Goal: Information Seeking & Learning: Find specific fact

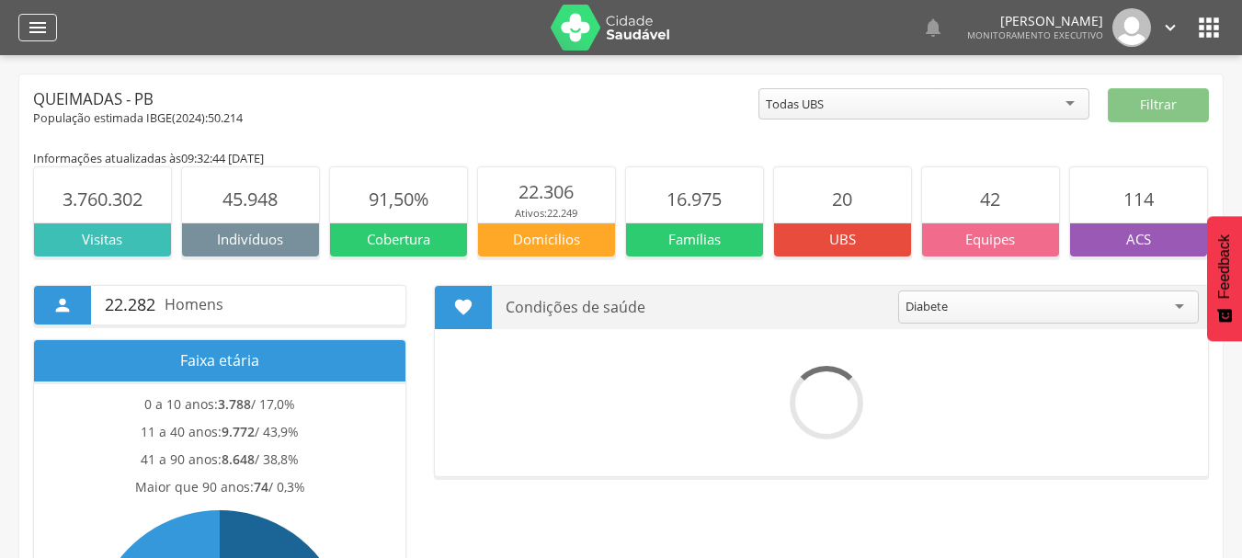
click at [49, 31] on div "" at bounding box center [37, 28] width 39 height 28
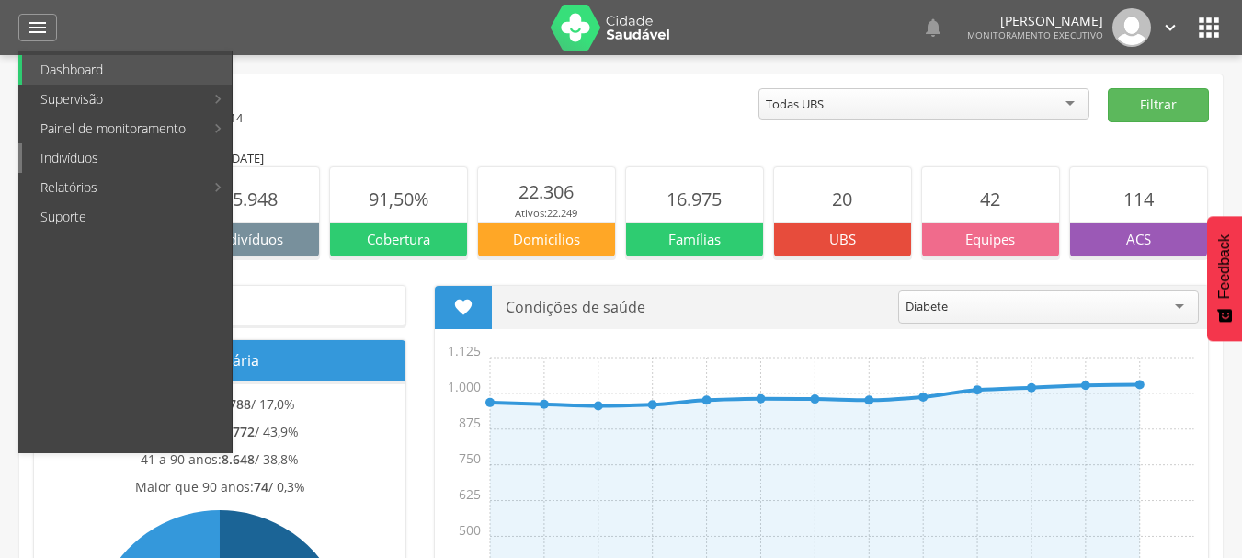
click at [59, 162] on link "Indivíduos" at bounding box center [127, 157] width 210 height 29
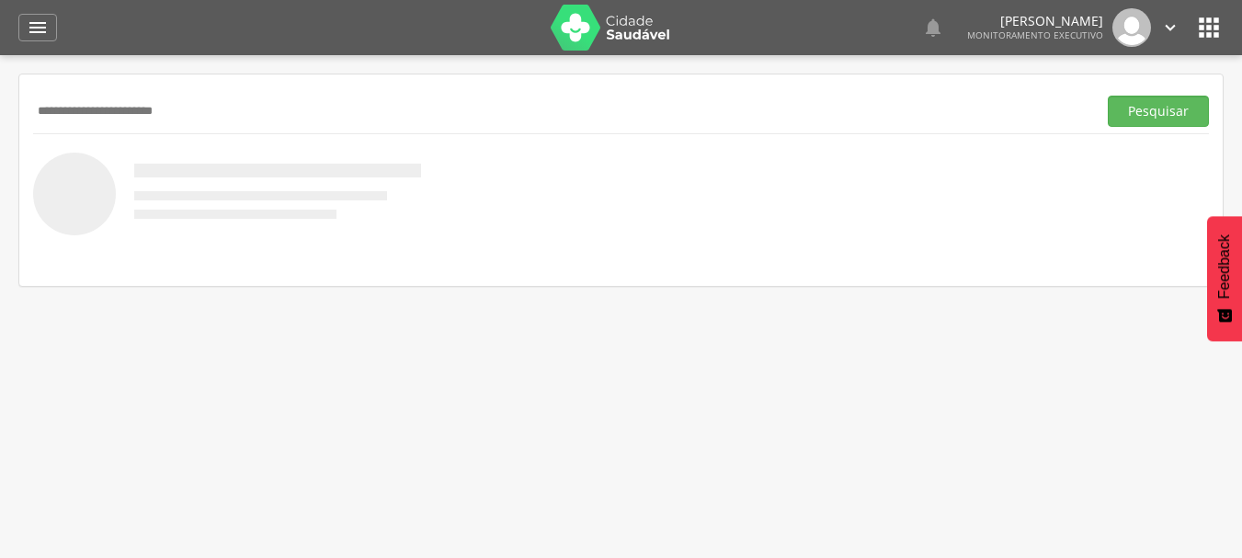
type input "**********"
click at [894, 96] on button "Pesquisar" at bounding box center [1158, 111] width 101 height 31
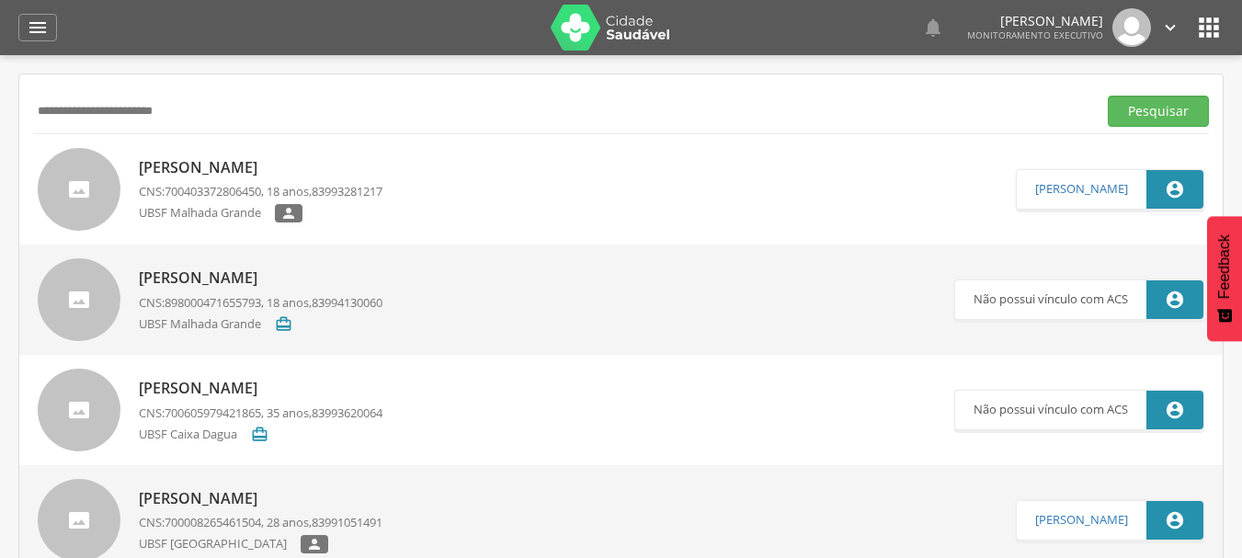
drag, startPoint x: 177, startPoint y: 109, endPoint x: 0, endPoint y: 143, distance: 179.8
click at [0, 143] on div " Supervisão  Distritos  Ubs Coordenador: - Queimadas / PB Intervalo de Tempo…" at bounding box center [621, 334] width 1242 height 558
paste input "**********"
type input "**********"
click at [894, 96] on button "Pesquisar" at bounding box center [1158, 111] width 101 height 31
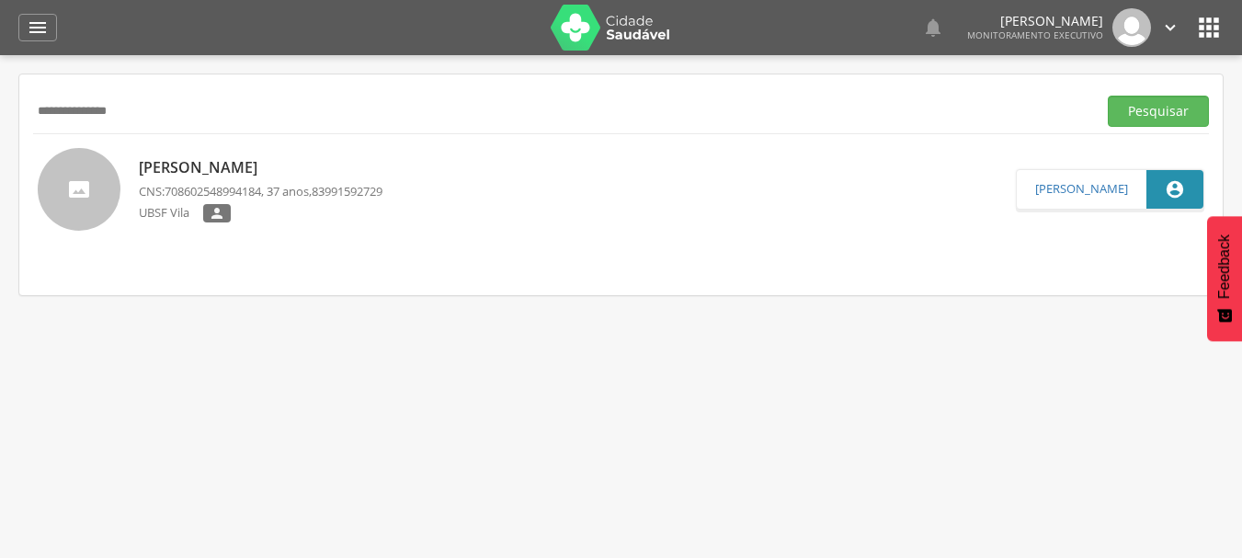
click at [229, 186] on span "708602548994184" at bounding box center [213, 191] width 97 height 17
type input "**********"
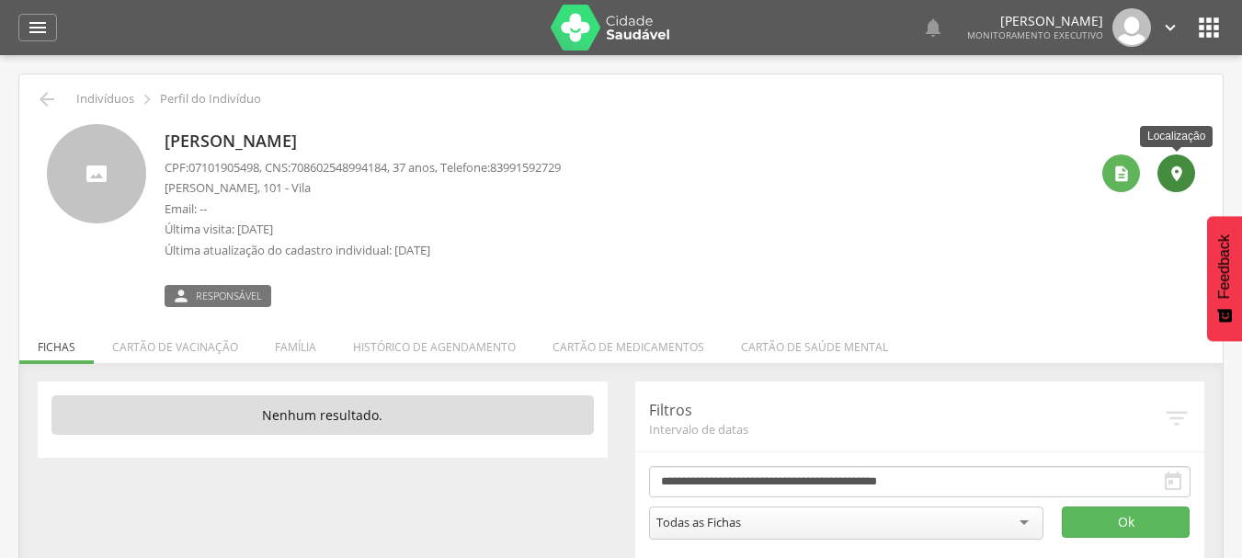
click at [894, 161] on div "" at bounding box center [1177, 174] width 38 height 38
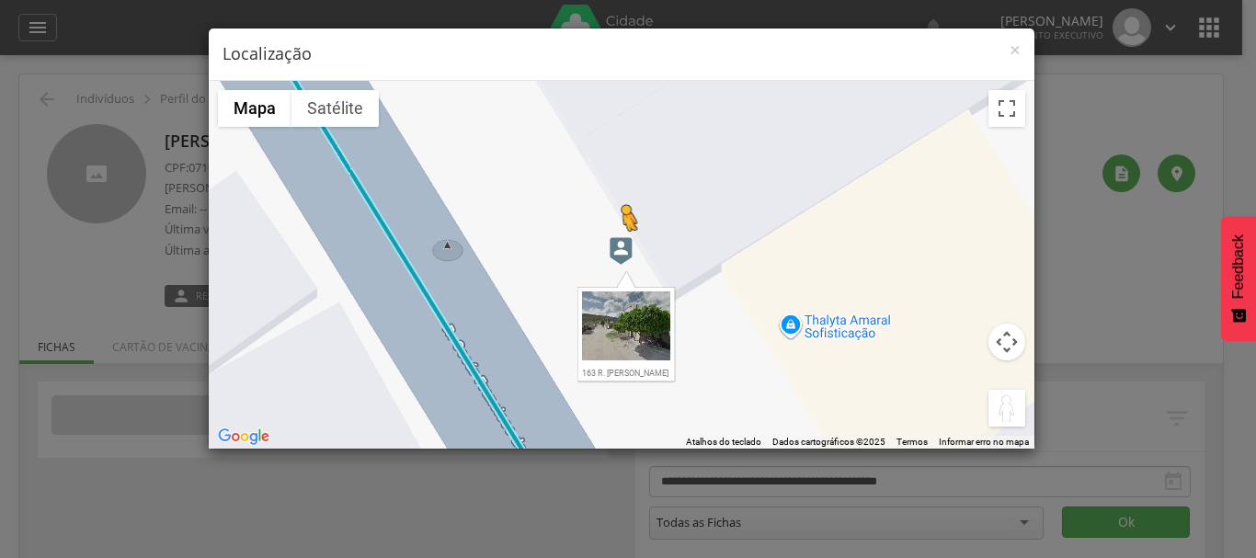
drag, startPoint x: 992, startPoint y: 407, endPoint x: 622, endPoint y: 248, distance: 403.3
click at [622, 248] on div "Pressione as teclas Alt + Enter para ativar o recurso de arrastar com o teclado…" at bounding box center [622, 265] width 826 height 368
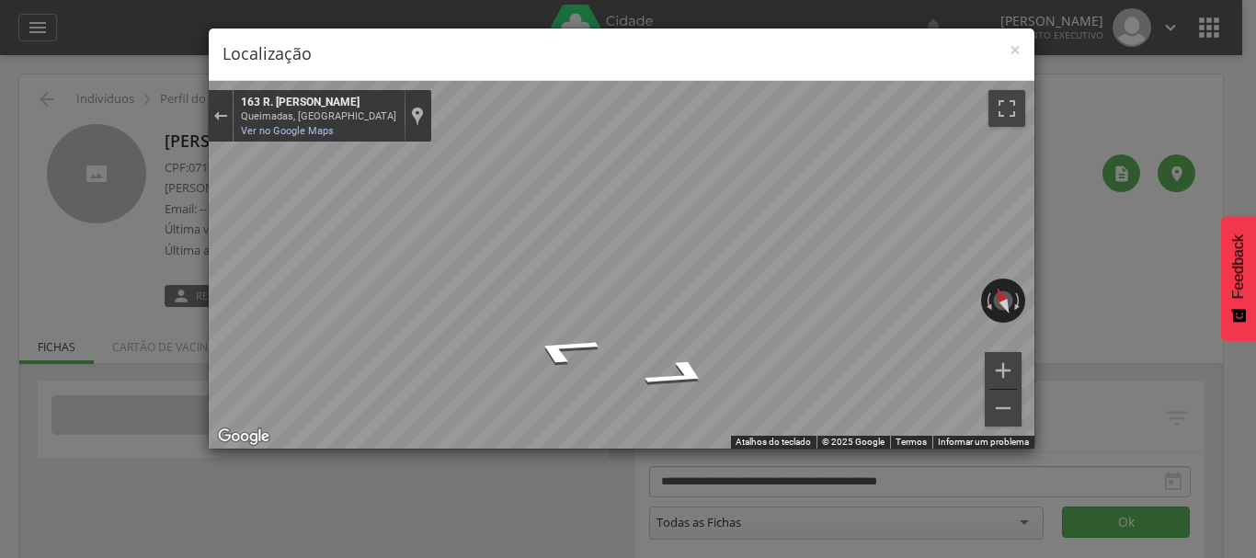
click at [85, 280] on div "× Localização ← Mover para a esquerda → Mover para a direita ↑ Mover para cima …" at bounding box center [628, 279] width 1256 height 558
click at [894, 416] on div "× Localização ← Mover para a esquerda → Mover para a direita ↑ Mover para cima …" at bounding box center [628, 279] width 1256 height 558
click at [894, 52] on span "×" at bounding box center [1015, 50] width 11 height 26
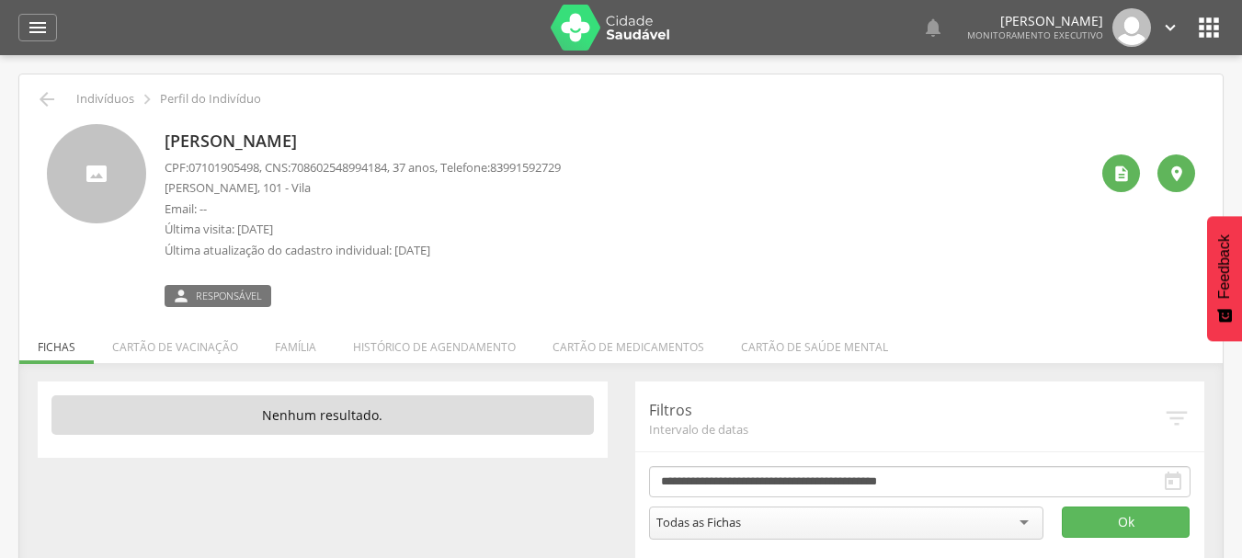
click at [49, 84] on div " Indivíduos  Perfil do Indivíduo [PERSON_NAME] CPF: 07101905498 , CNS: [PHONE…" at bounding box center [621, 327] width 1204 height 507
click at [49, 94] on icon "" at bounding box center [47, 99] width 22 height 22
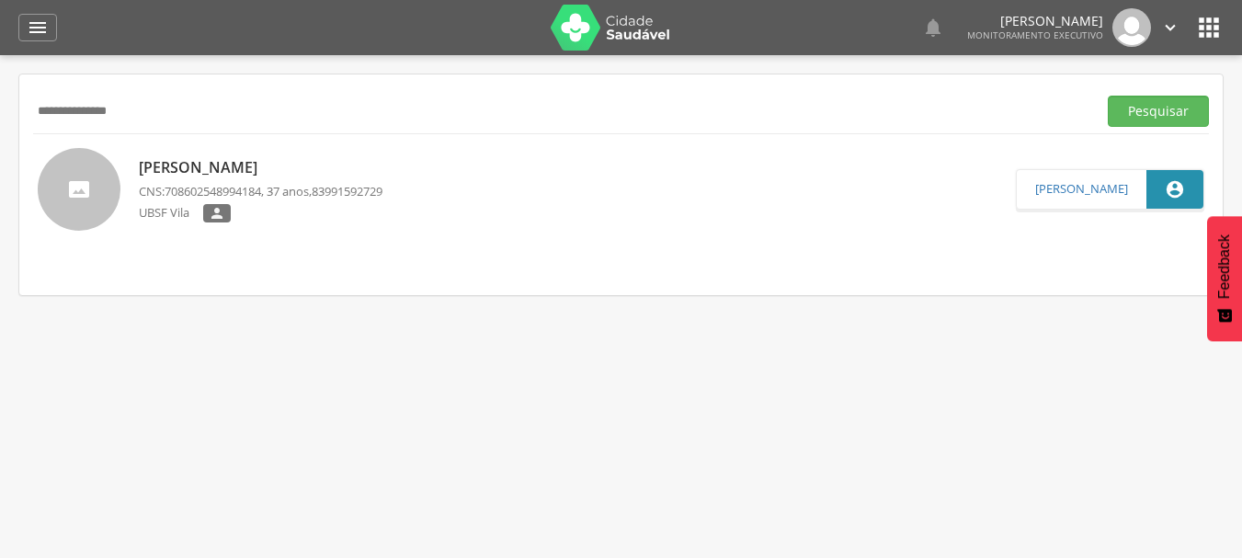
drag, startPoint x: 167, startPoint y: 114, endPoint x: 0, endPoint y: 154, distance: 172.0
click at [0, 154] on div " Supervisão  Distritos  Ubs Coordenador: - Queimadas / PB Intervalo de Tempo…" at bounding box center [621, 334] width 1242 height 558
